Goal: Information Seeking & Learning: Learn about a topic

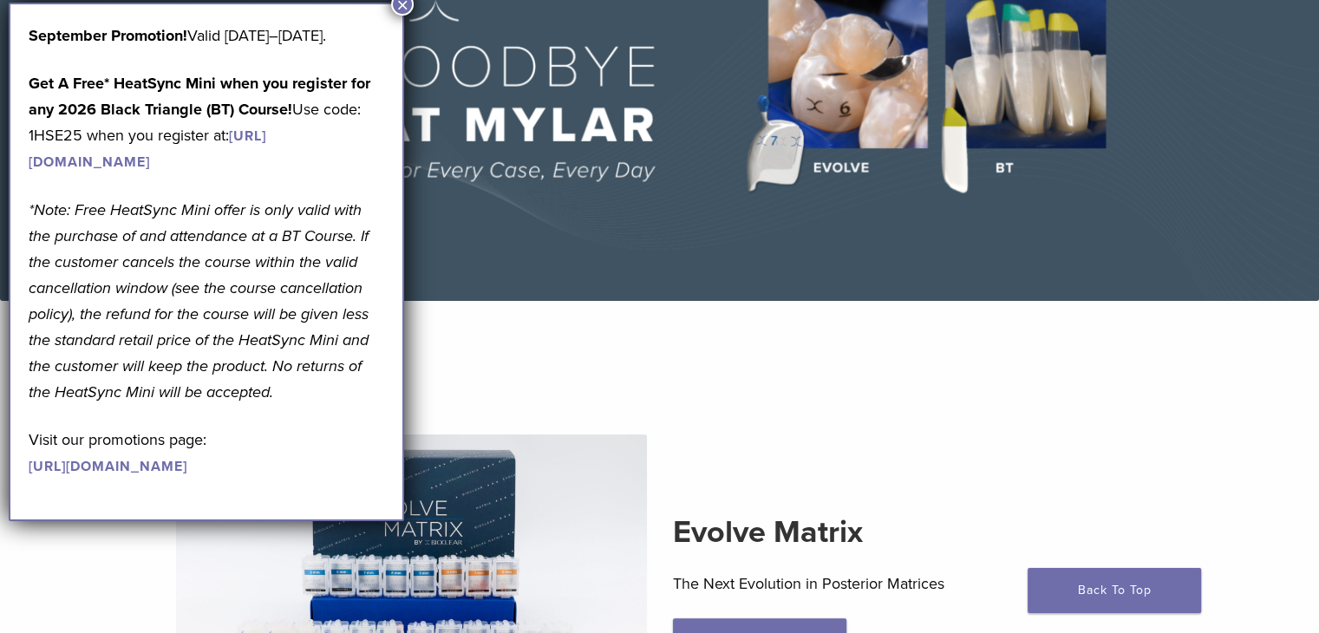
scroll to position [208, 0]
click at [406, 4] on button "×" at bounding box center [402, 4] width 23 height 23
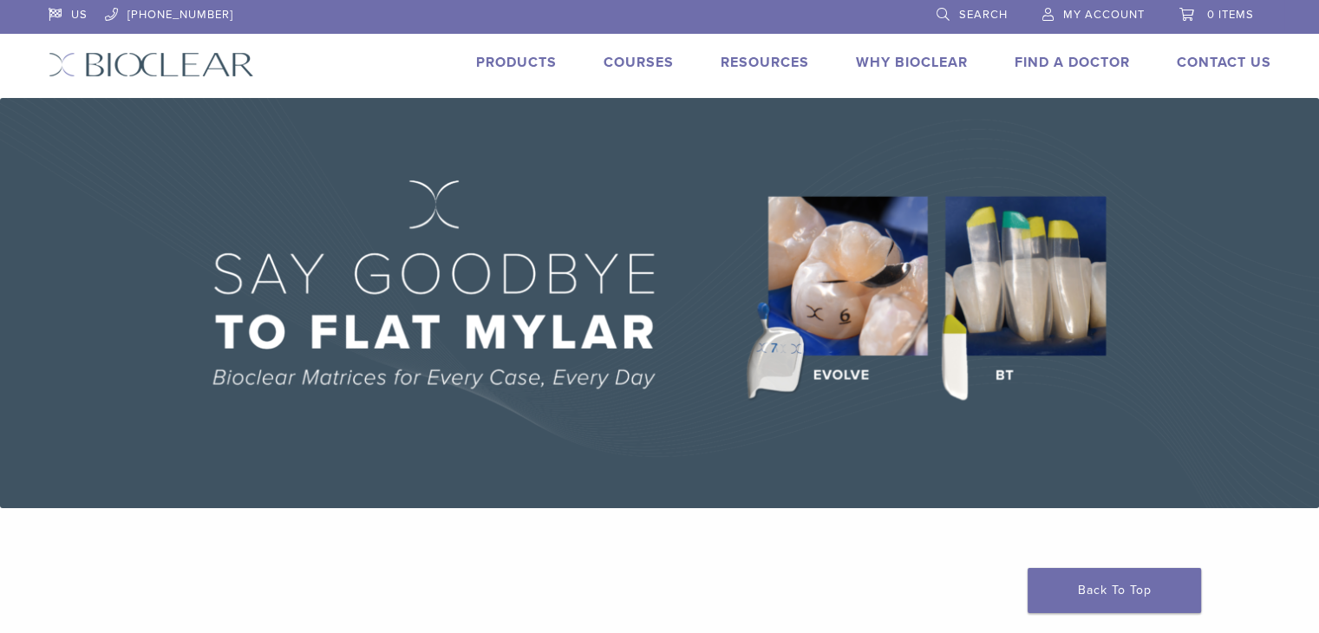
scroll to position [0, 0]
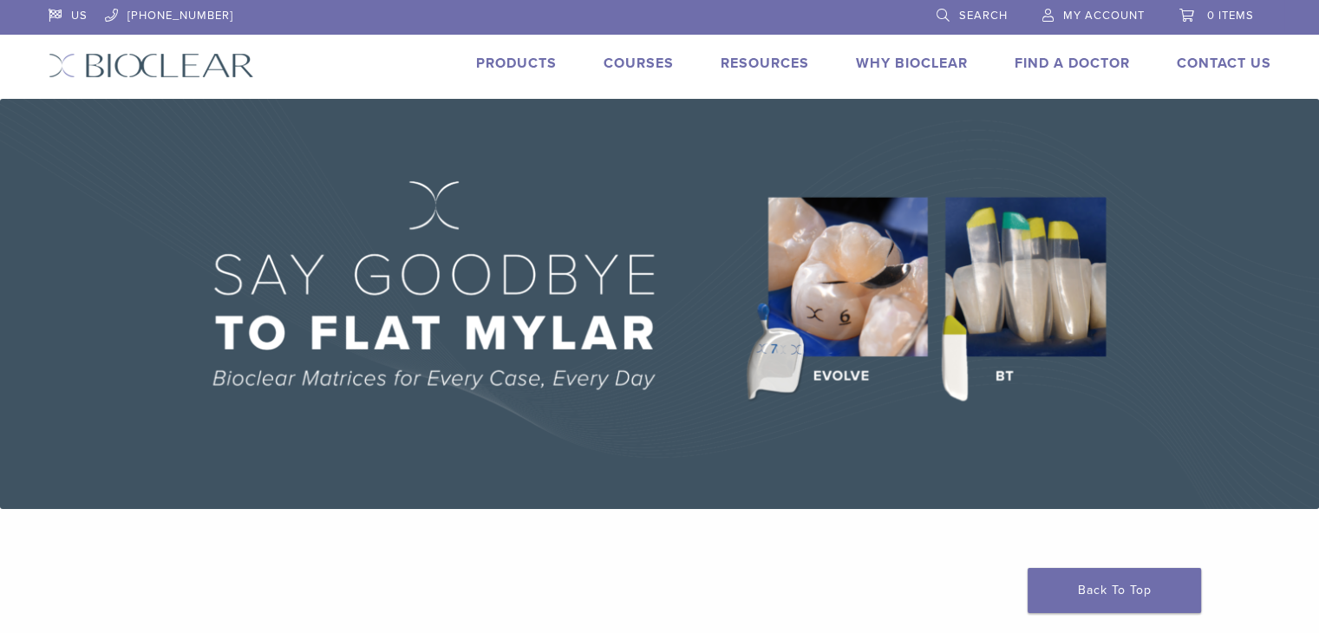
click at [864, 313] on img at bounding box center [659, 304] width 1319 height 410
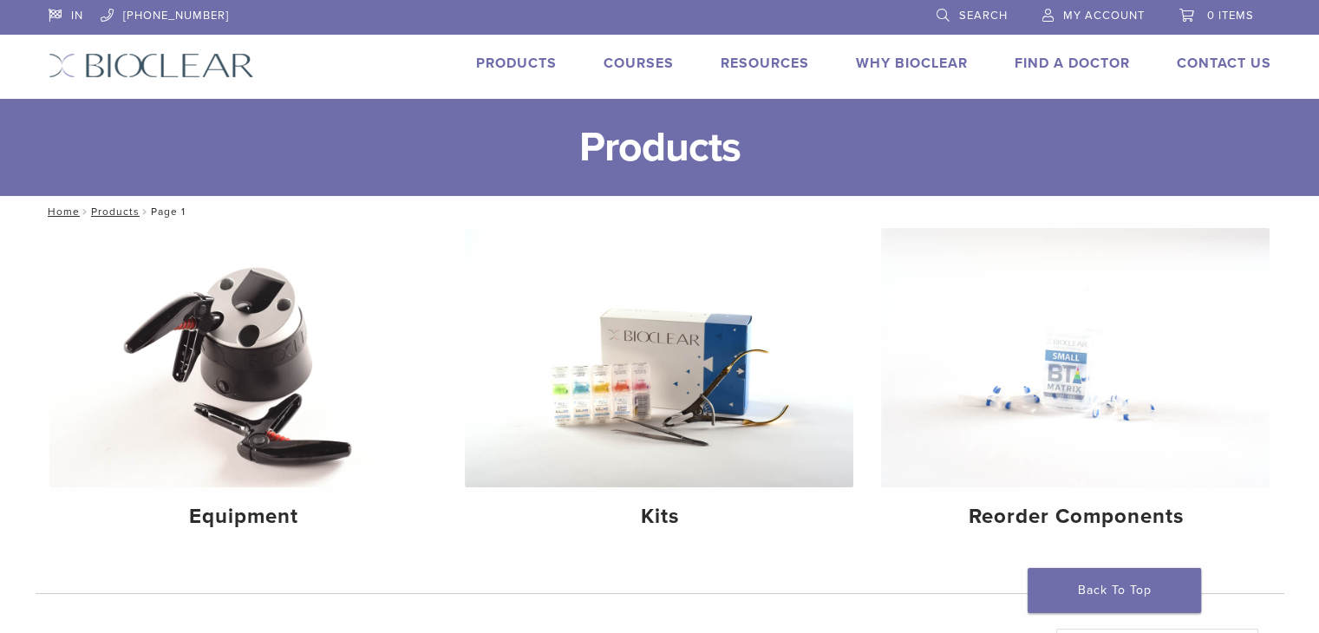
click at [871, 241] on div "Equipment Kits Reorder Components" at bounding box center [660, 410] width 1249 height 367
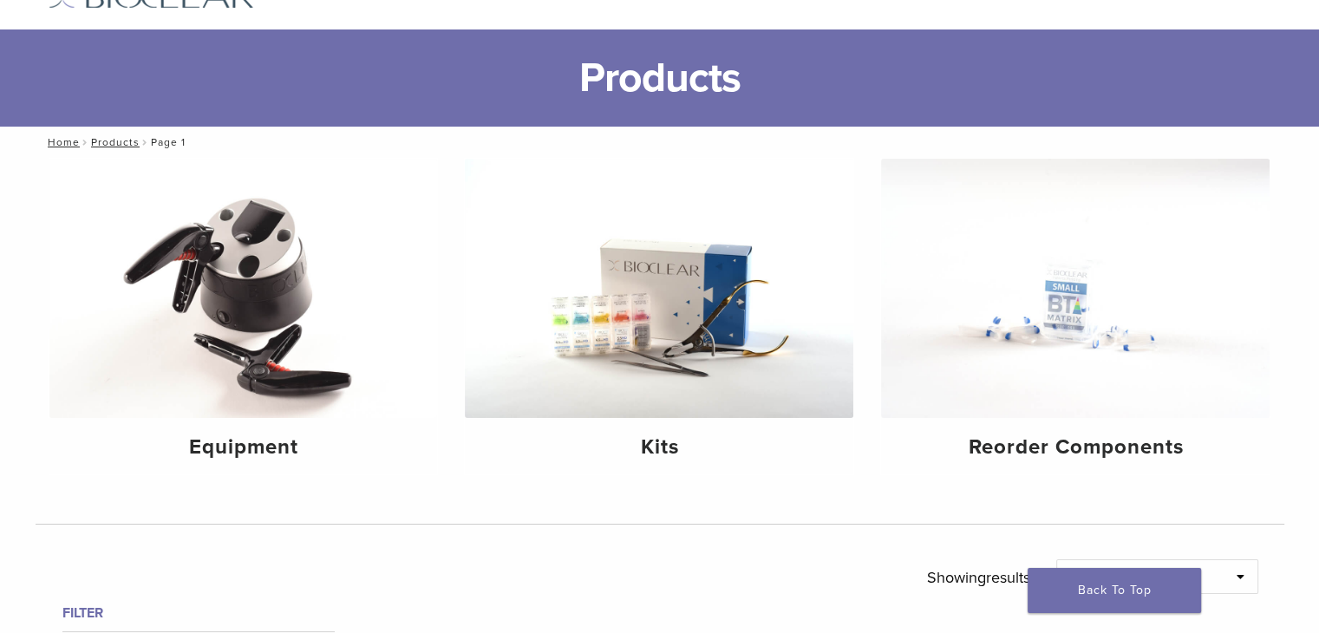
scroll to position [104, 0]
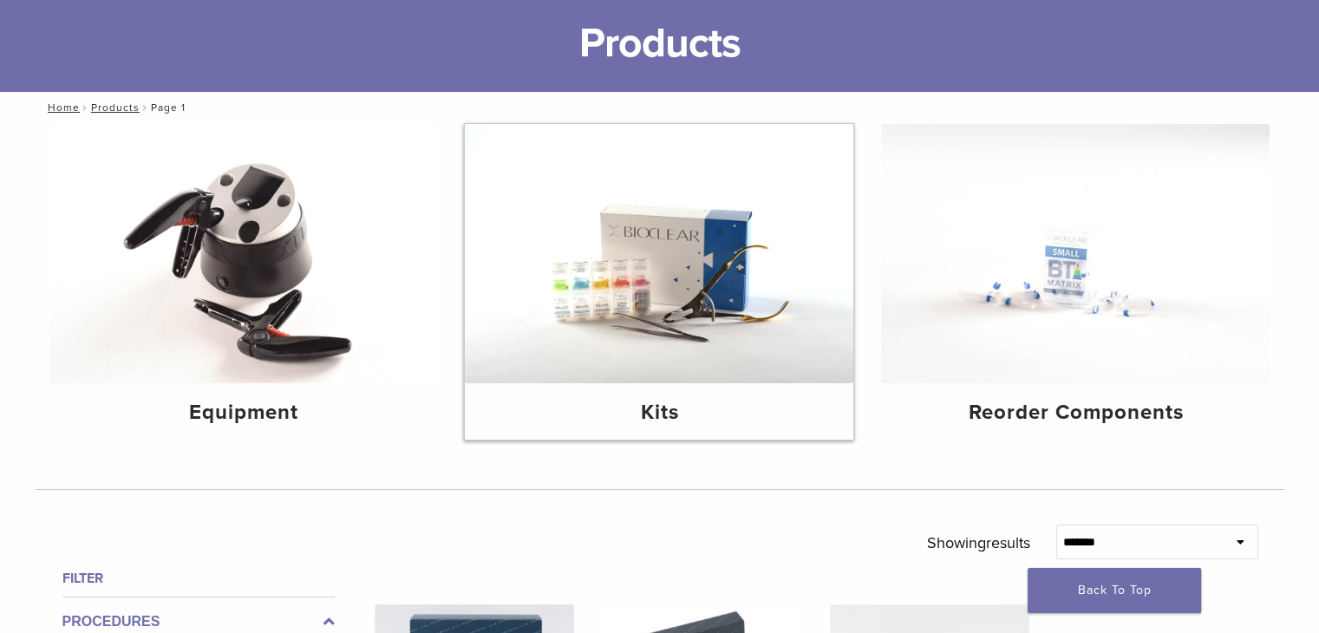
click at [675, 306] on img at bounding box center [659, 253] width 389 height 259
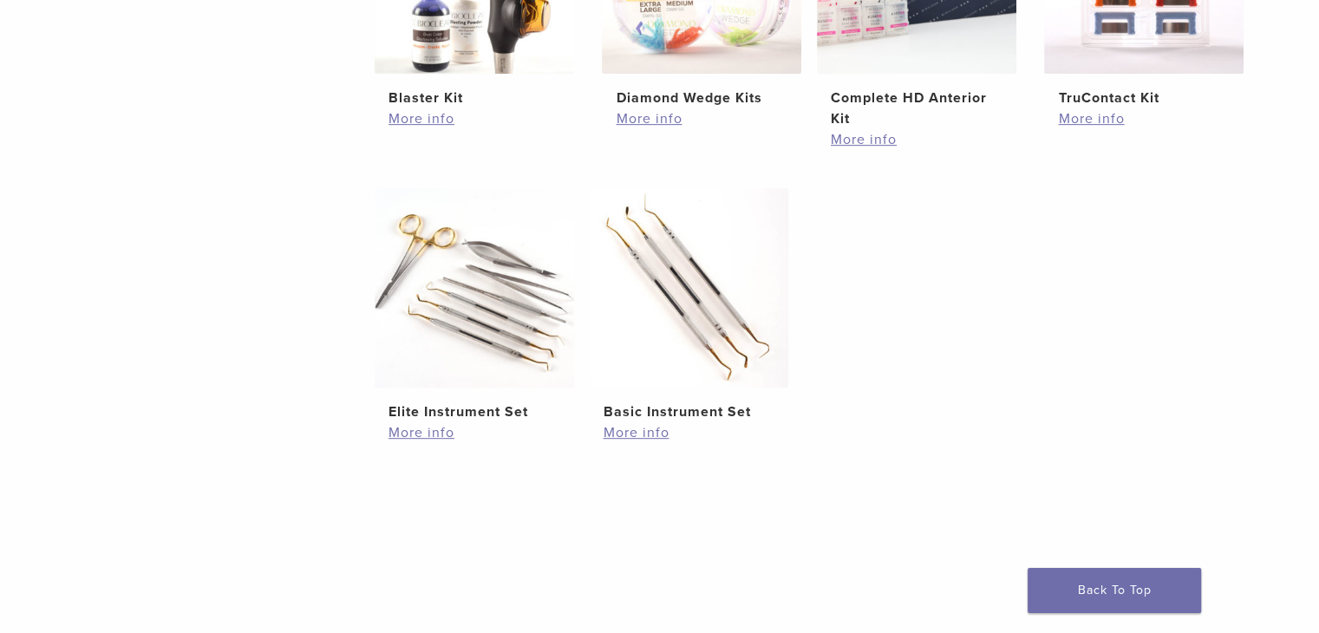
scroll to position [833, 0]
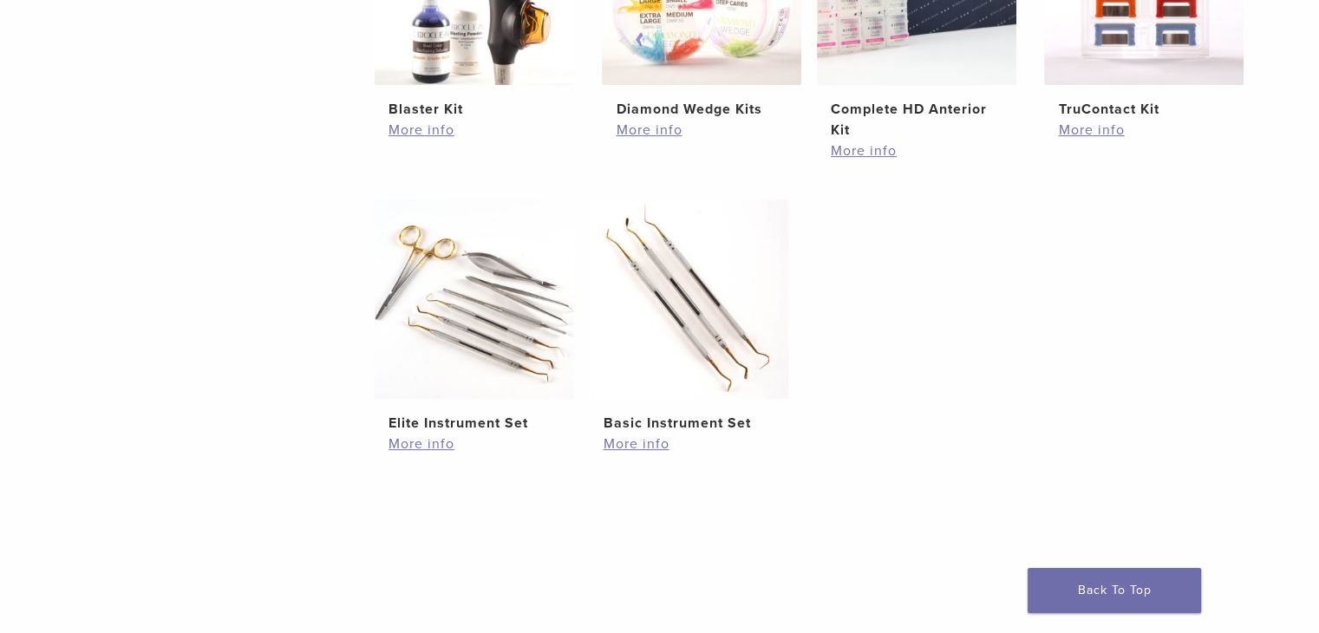
click at [931, 442] on ul "Evolve All-in-One Kit $ 745.16 More info Black Triangle (BT) Kit $ 470.40 More …" at bounding box center [816, 32] width 937 height 921
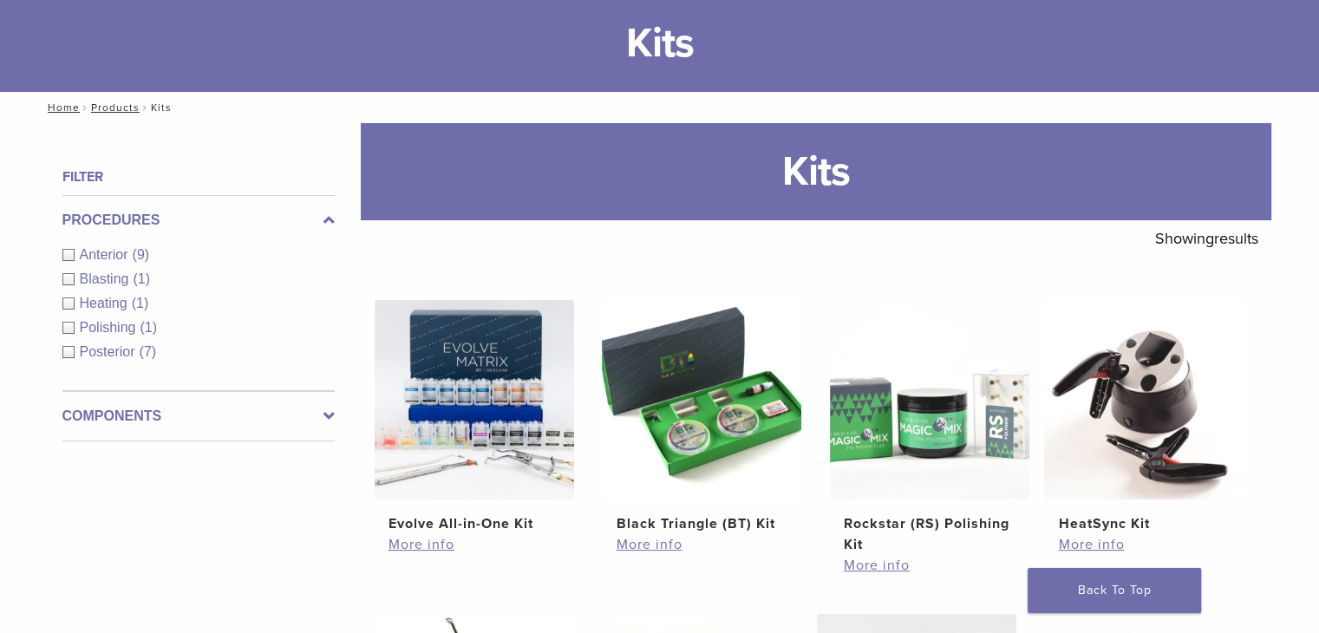
scroll to position [139, 0]
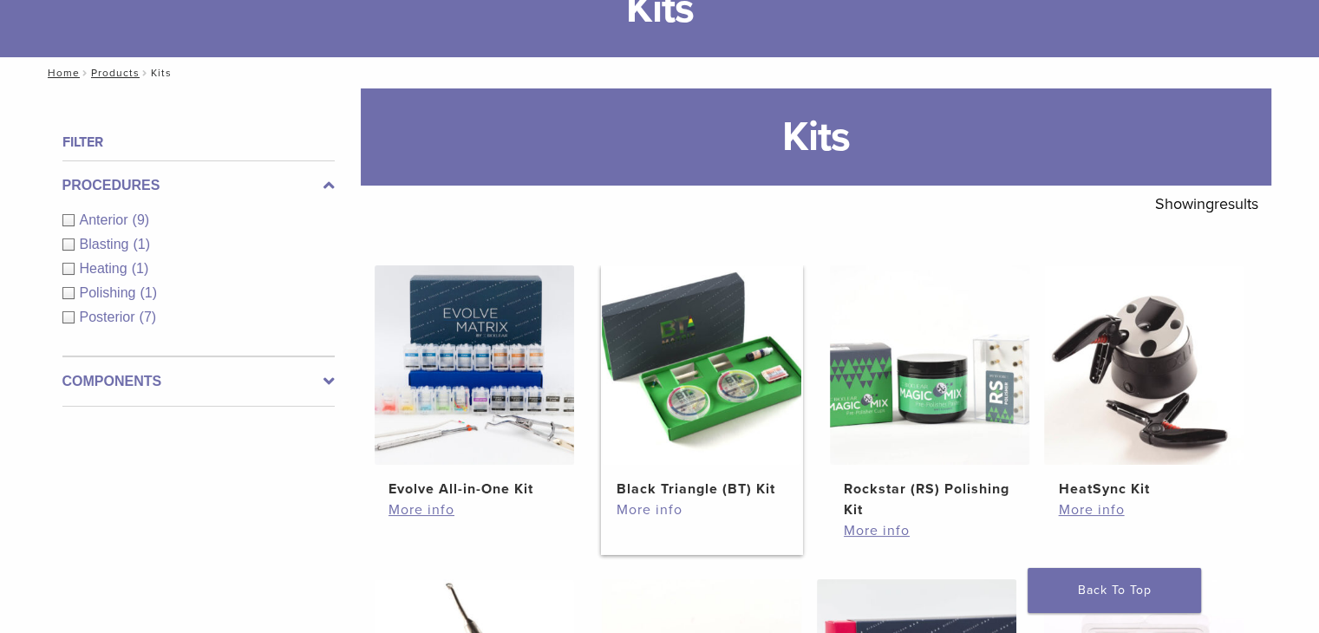
click at [654, 503] on link "More info" at bounding box center [702, 510] width 172 height 21
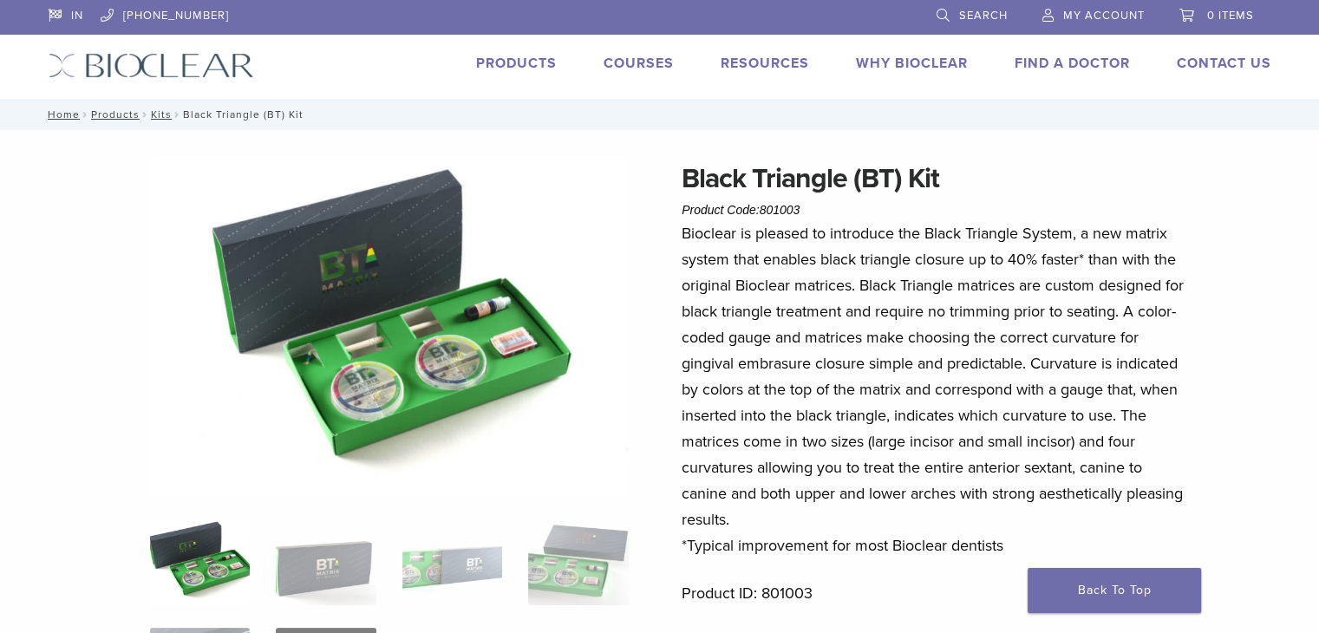
click at [160, 66] on img at bounding box center [152, 65] width 206 height 25
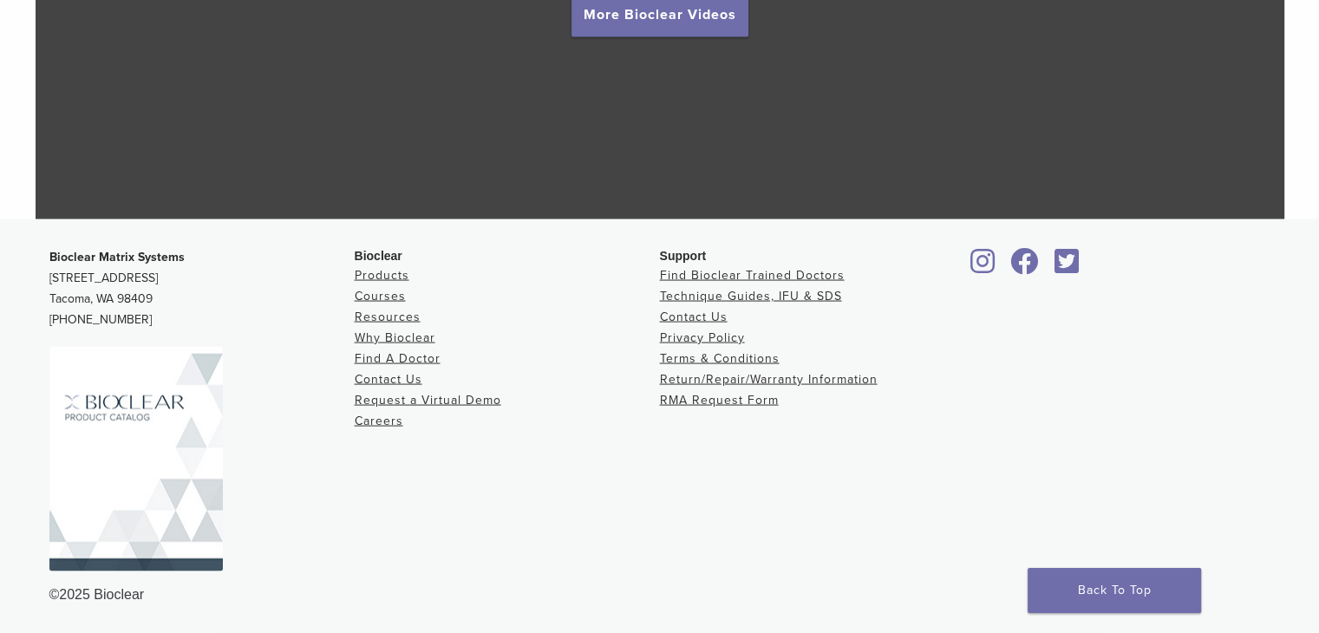
scroll to position [3369, 0]
click at [388, 313] on link "Resources" at bounding box center [388, 317] width 66 height 15
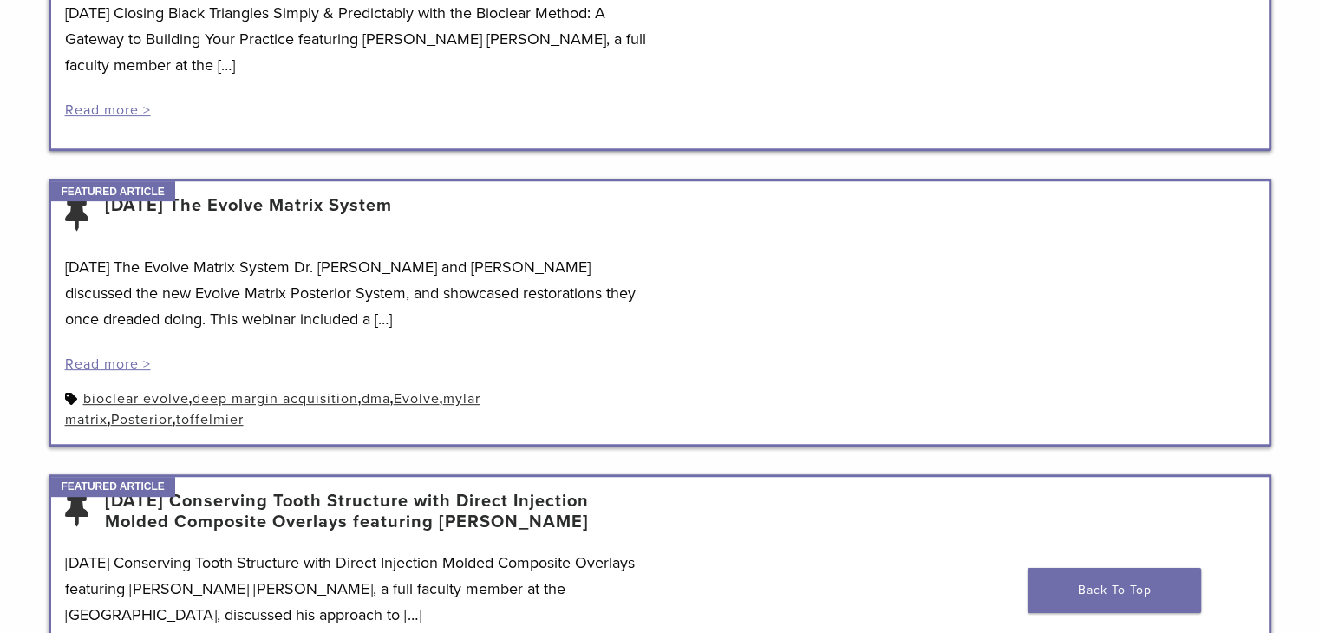
scroll to position [729, 0]
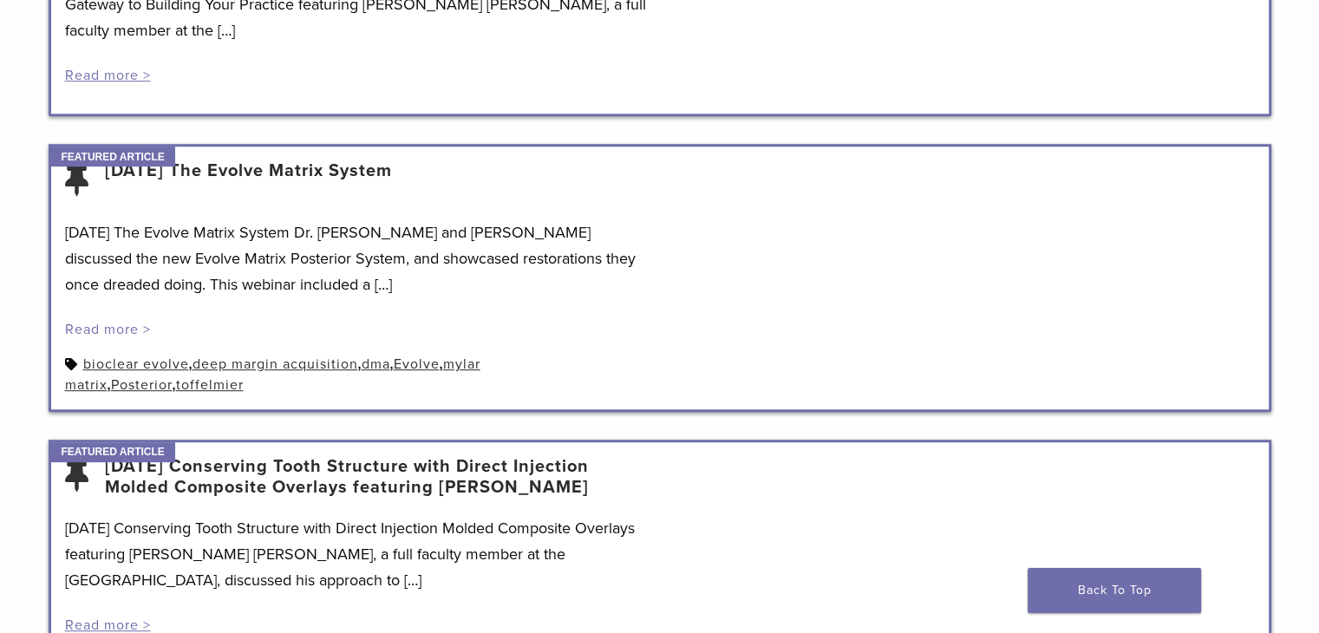
click at [114, 328] on link "Read more >" at bounding box center [108, 329] width 86 height 17
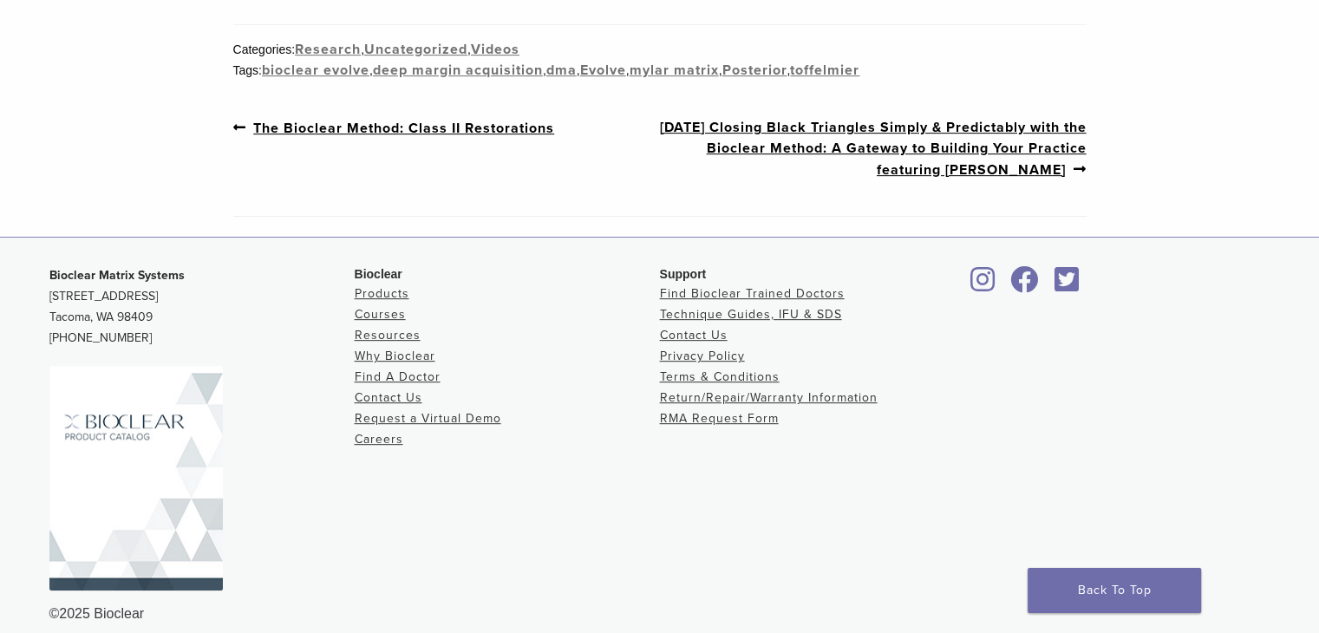
scroll to position [729, 0]
